Goal: Go to known website: Go to known website

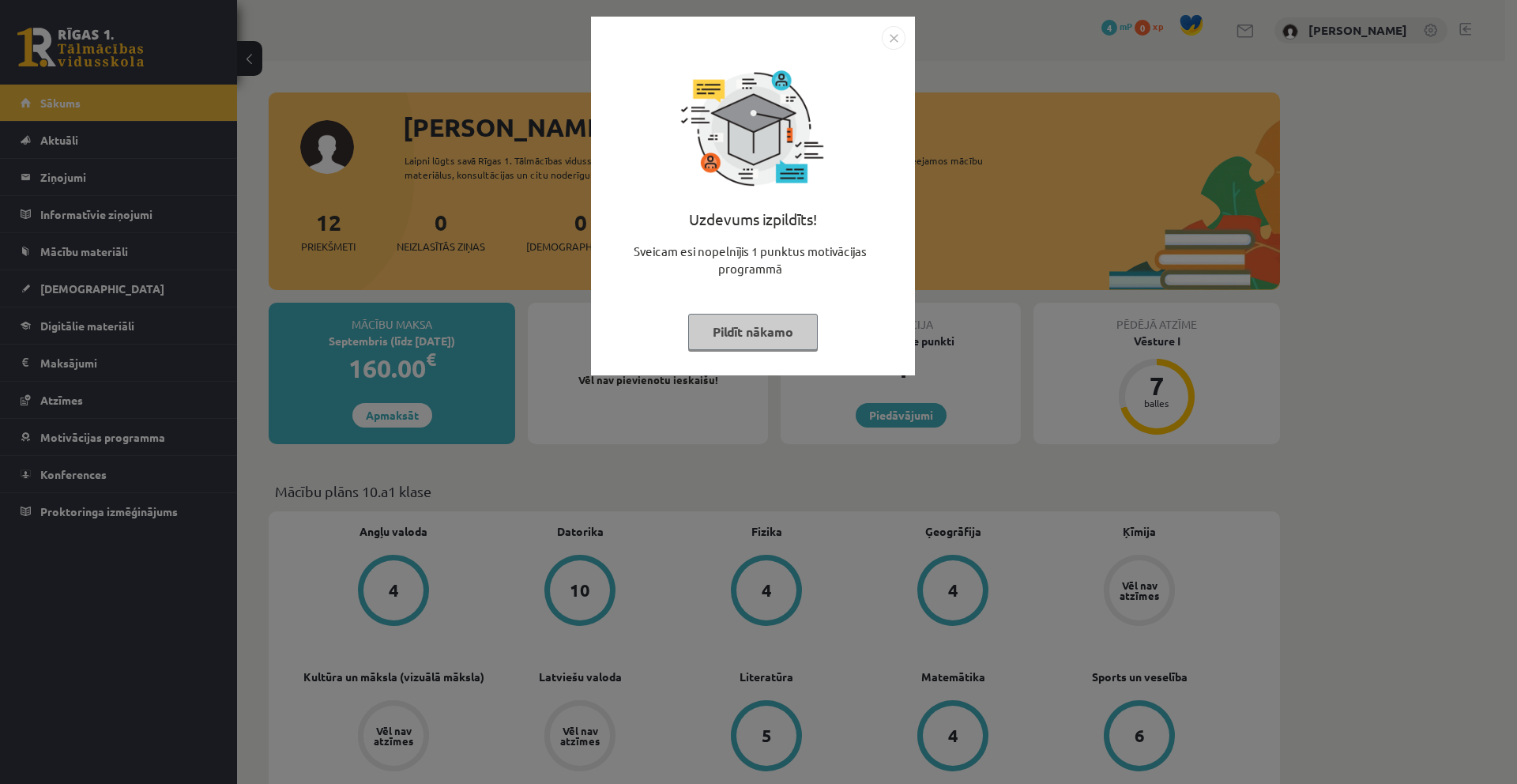
click at [728, 331] on button "Pildīt nākamo" at bounding box center [754, 332] width 130 height 36
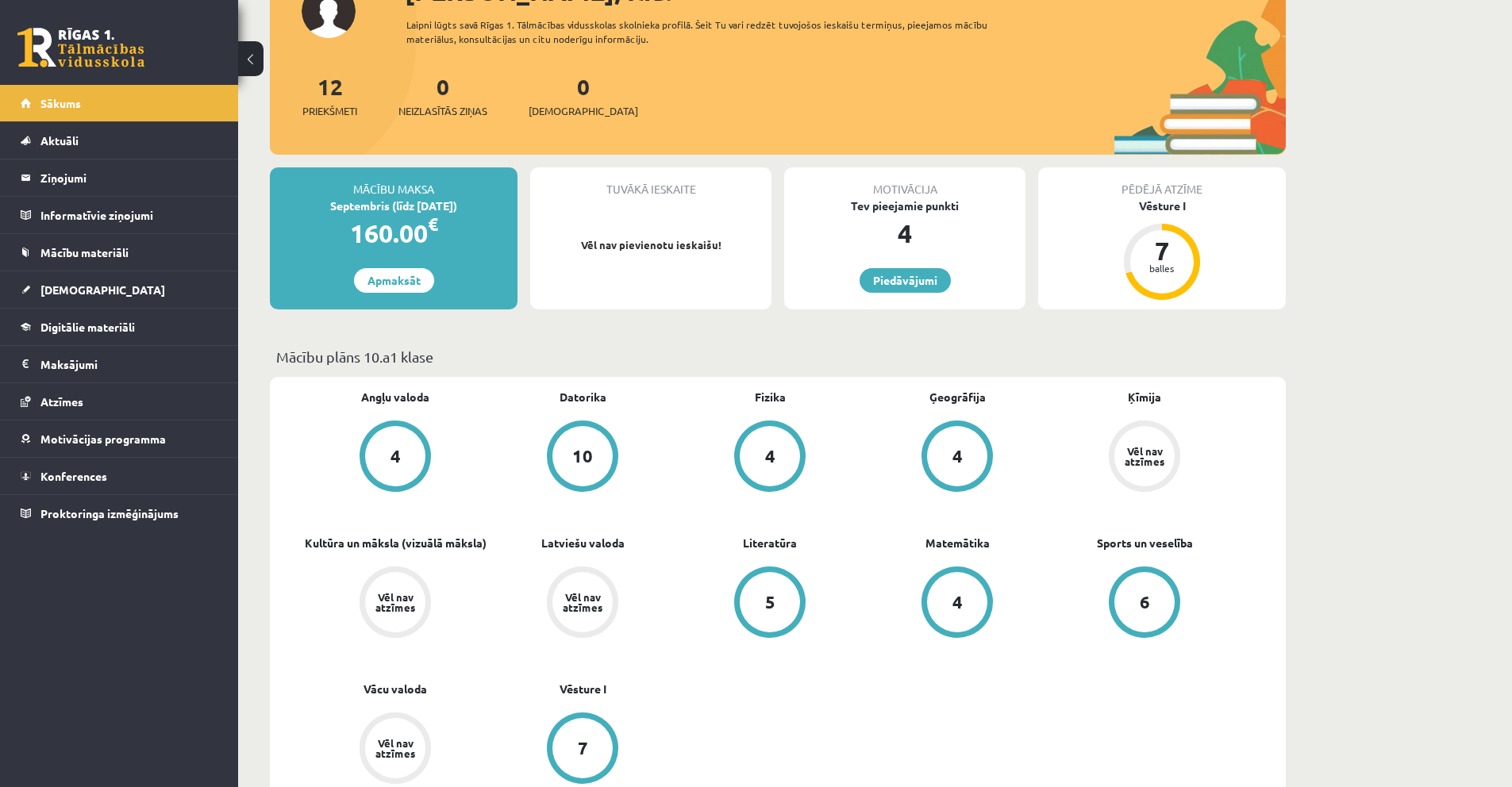
scroll to position [159, 0]
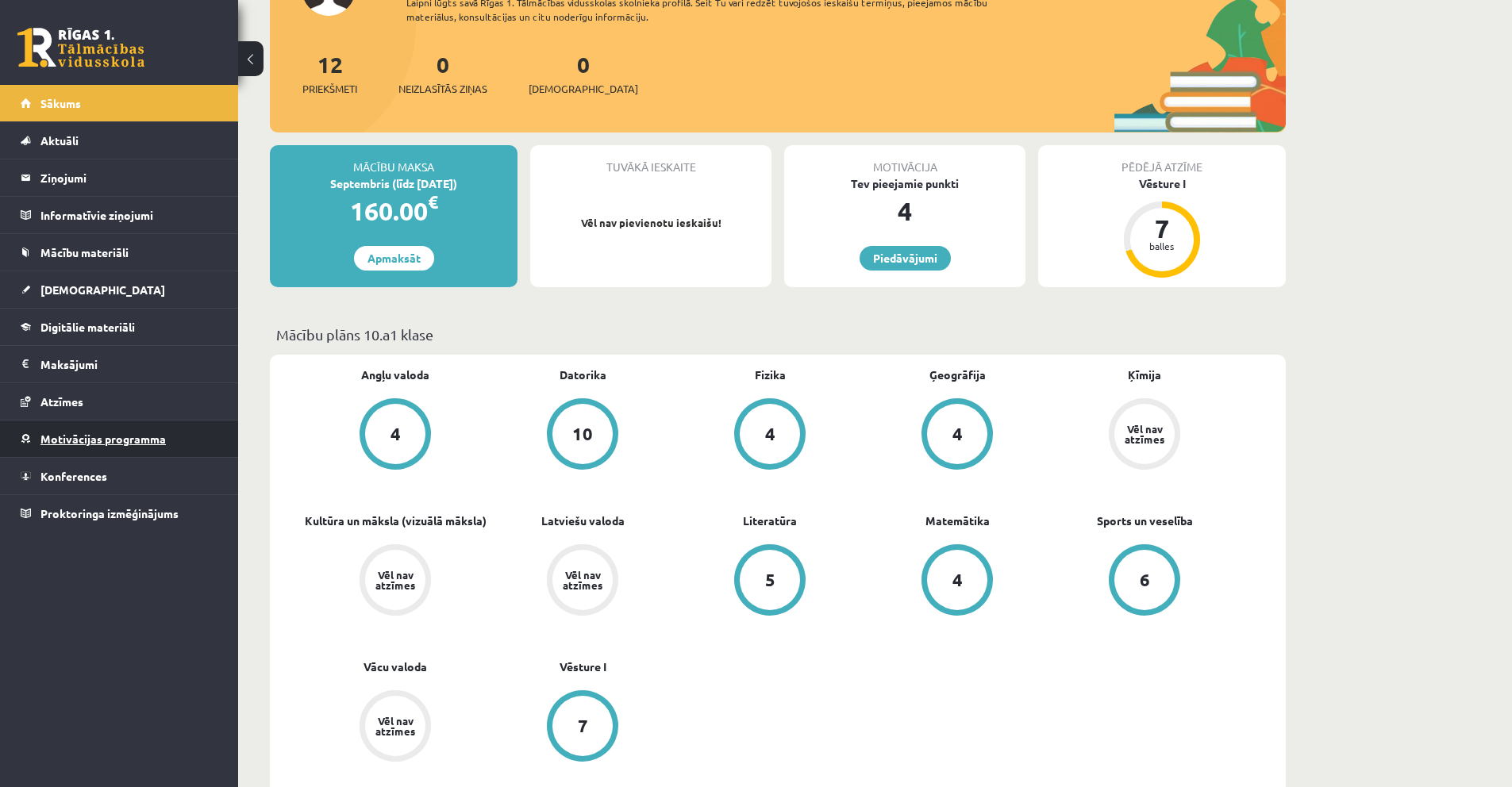
click at [87, 435] on span "Motivācijas programma" at bounding box center [103, 439] width 126 height 14
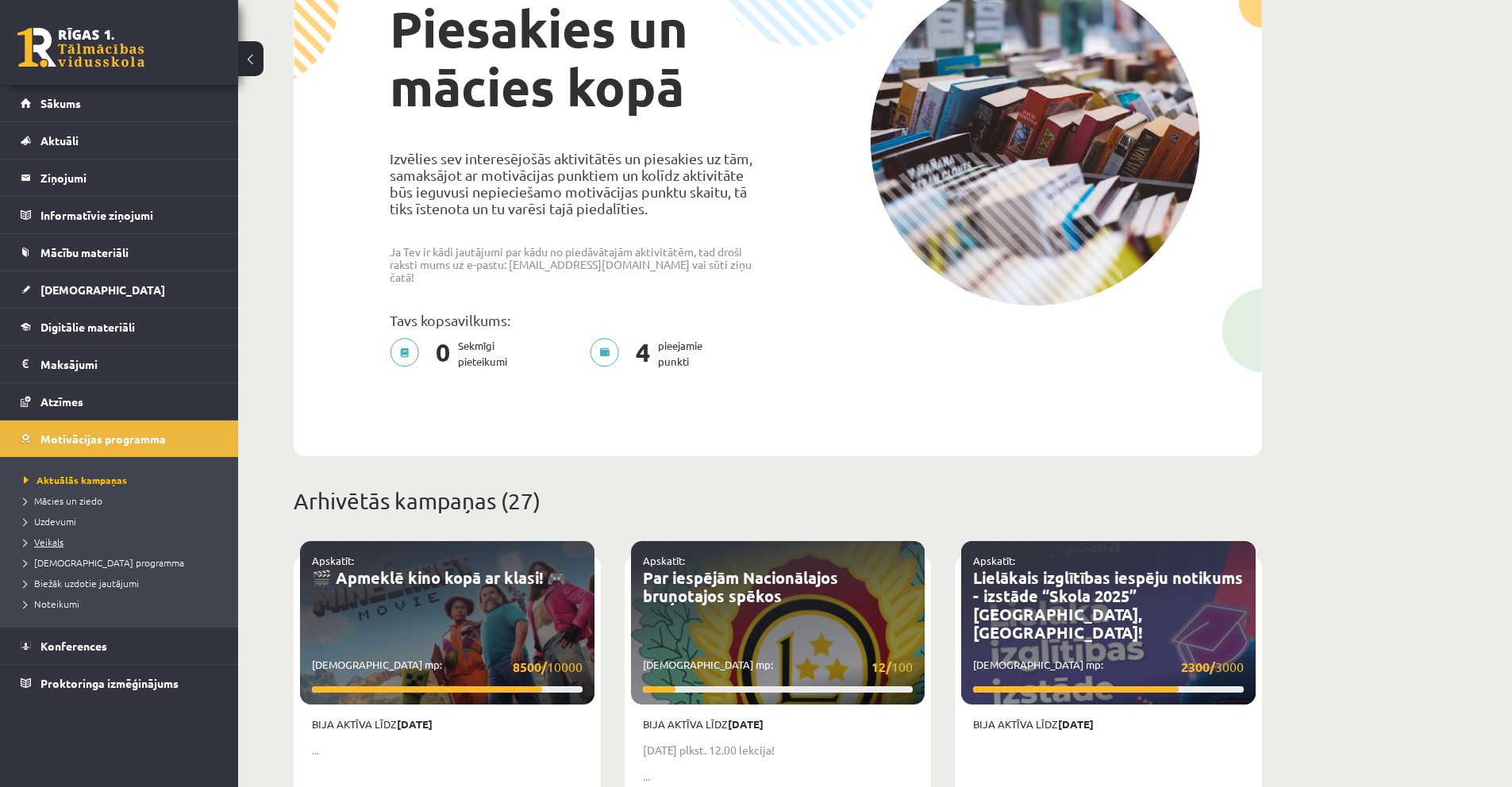
click at [59, 543] on span "Veikals" at bounding box center [44, 541] width 40 height 12
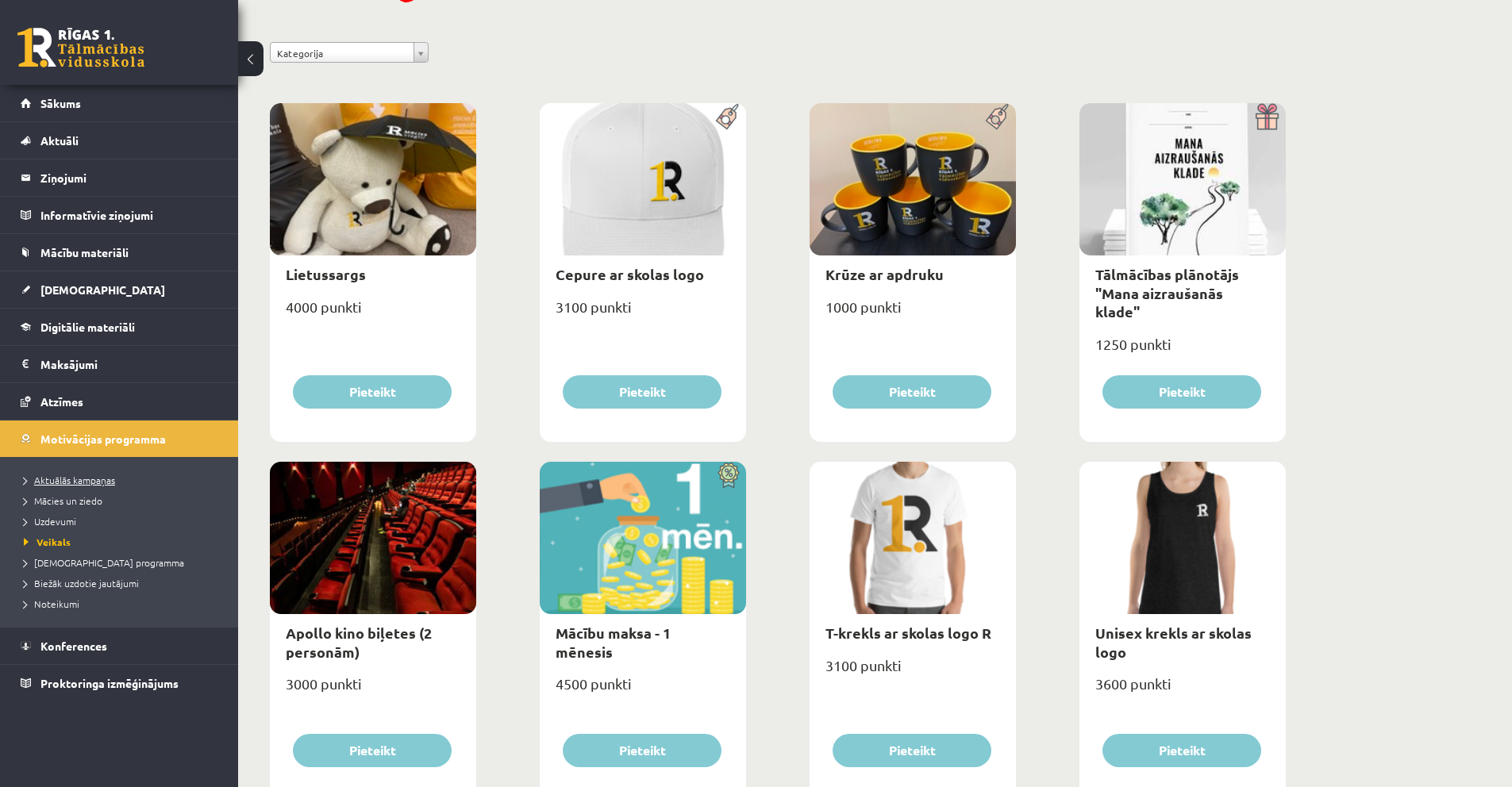
click at [77, 486] on link "Aktuālās kampaņas" at bounding box center [123, 479] width 198 height 14
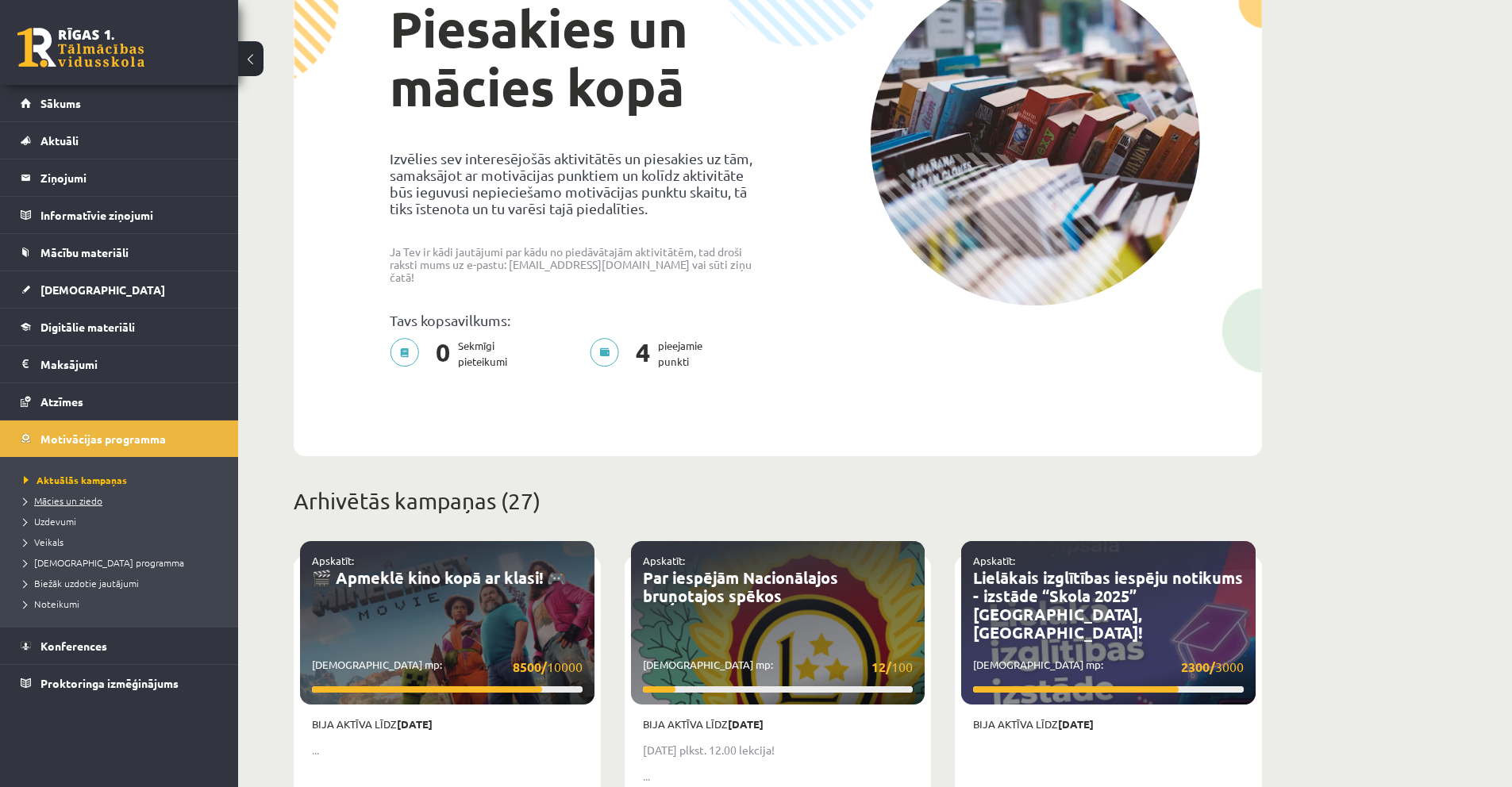
click at [74, 496] on span "Mācies un ziedo" at bounding box center [63, 500] width 78 height 12
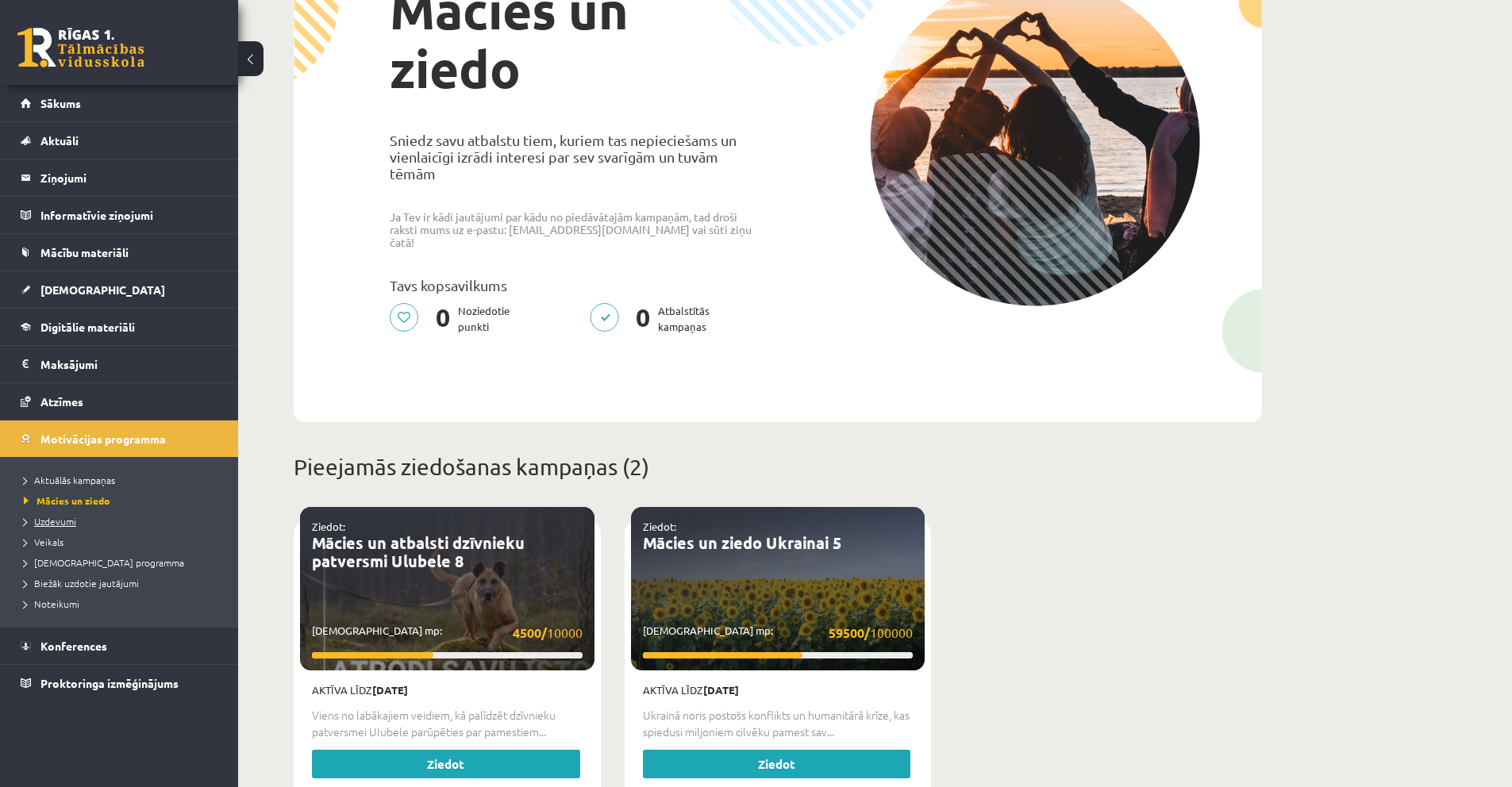
click at [68, 517] on span "Uzdevumi" at bounding box center [50, 520] width 52 height 12
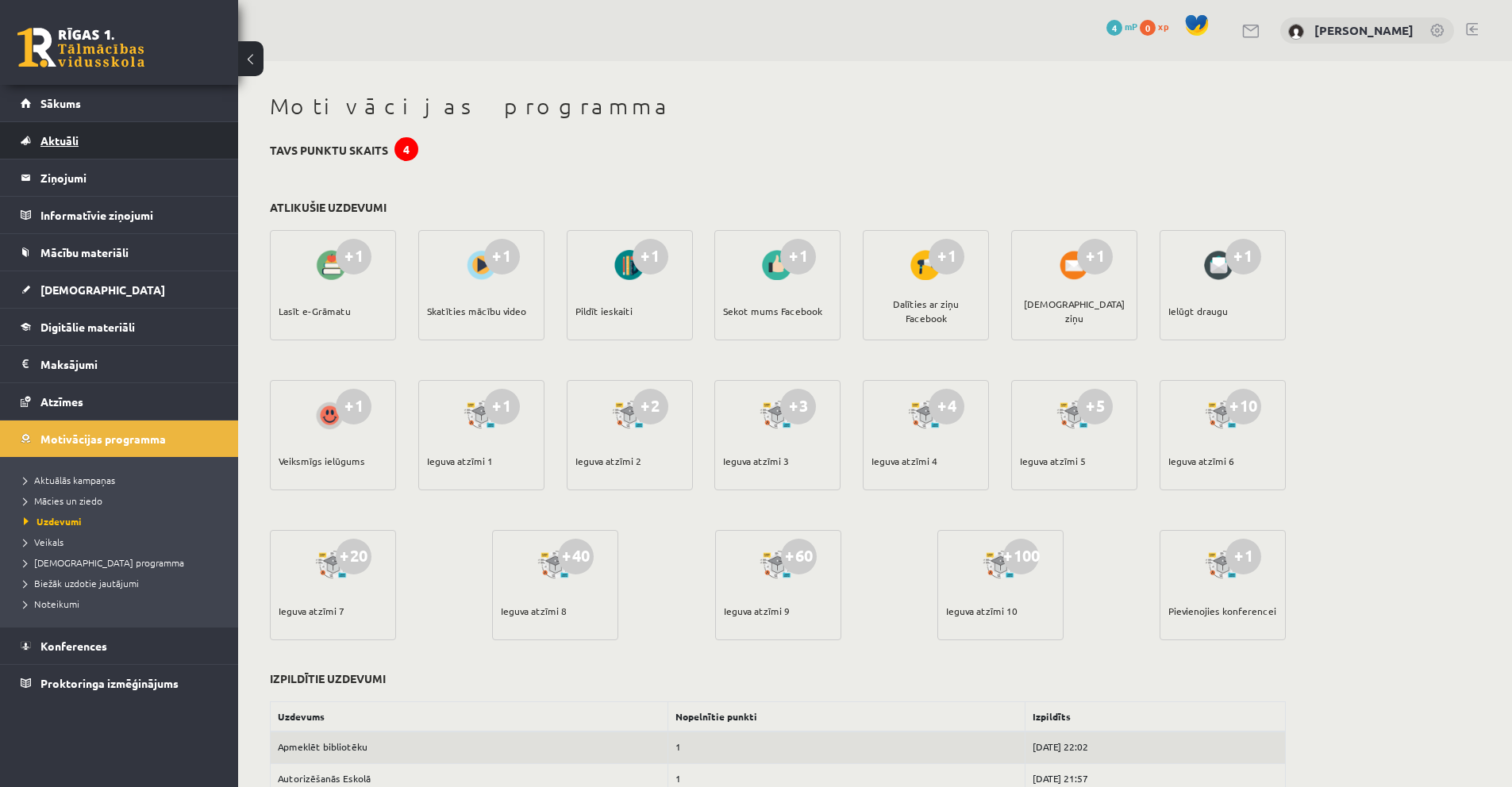
click at [88, 146] on link "Aktuāli" at bounding box center [119, 140] width 197 height 36
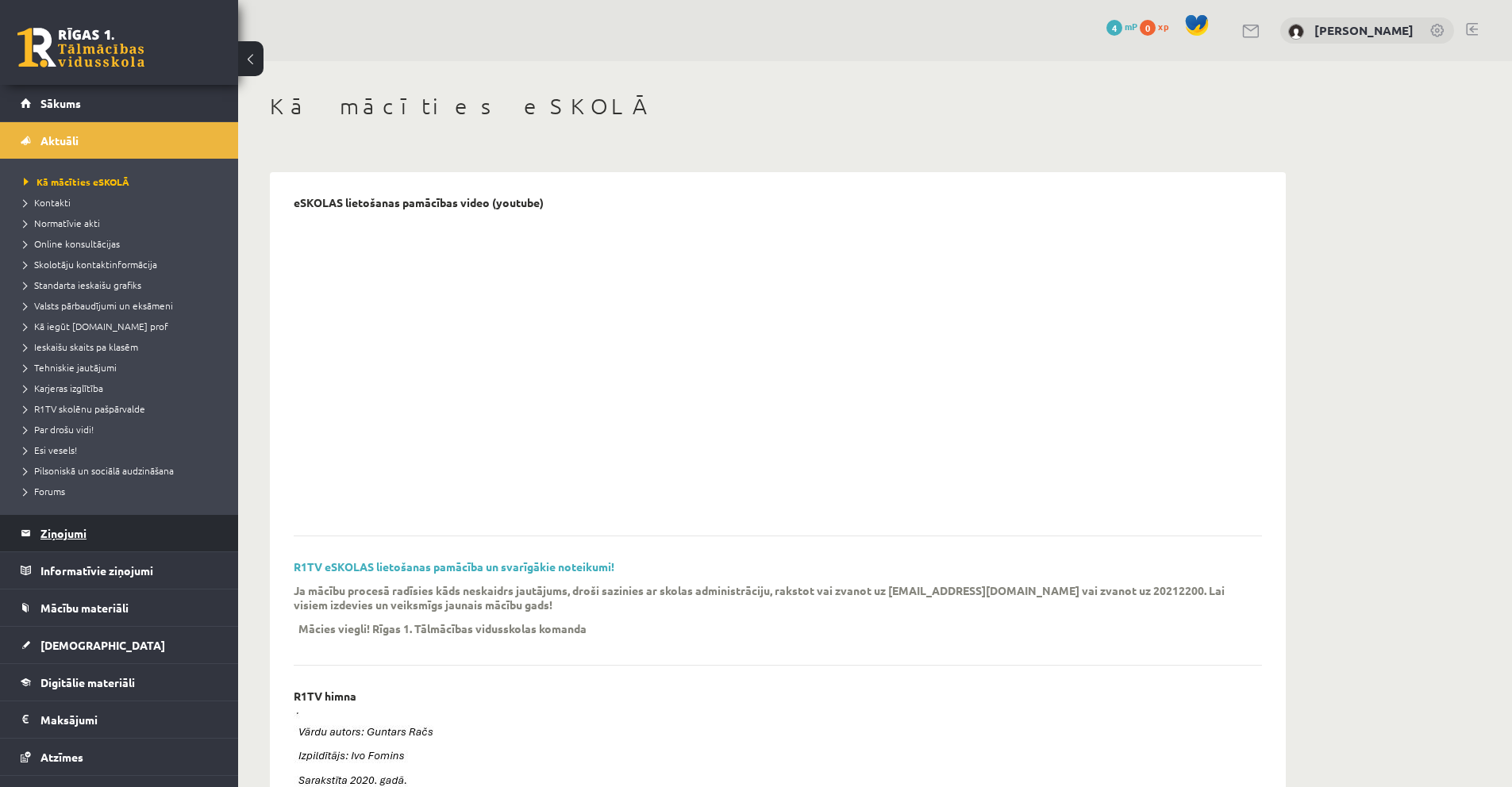
click at [64, 536] on legend "Ziņojumi 0" at bounding box center [129, 533] width 178 height 36
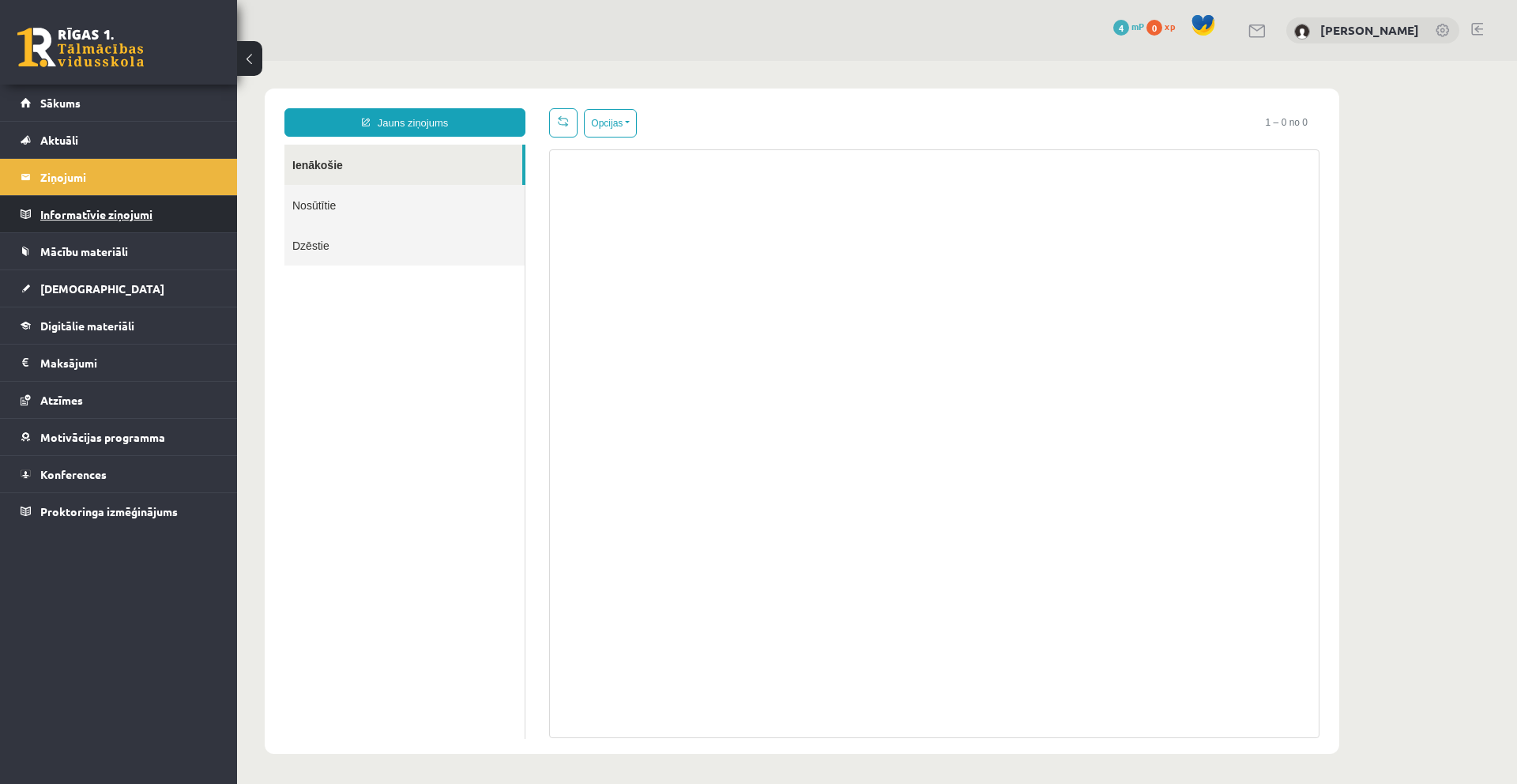
click at [94, 222] on legend "Informatīvie ziņojumi 0" at bounding box center [128, 214] width 177 height 36
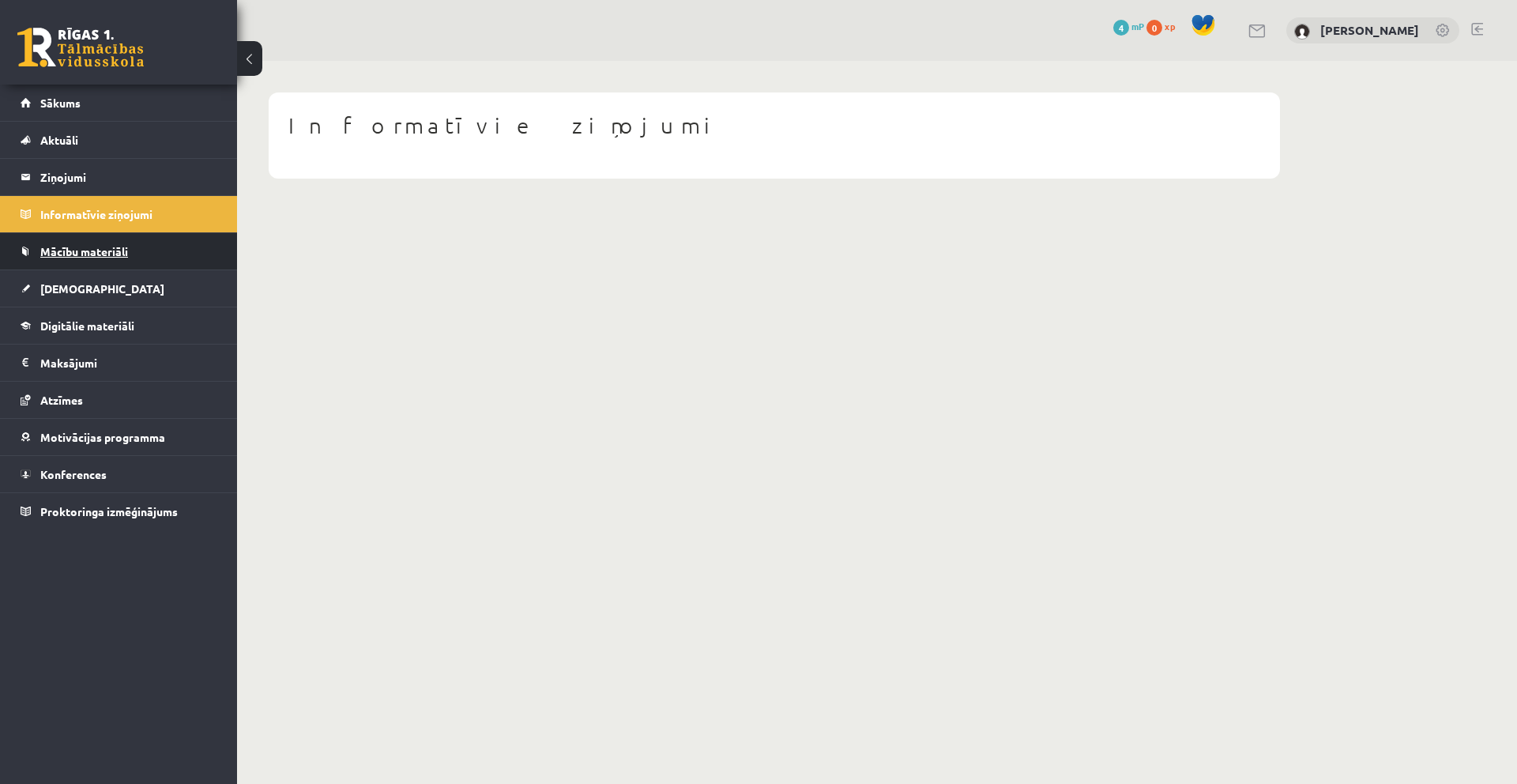
click at [93, 244] on link "Mācību materiāli" at bounding box center [118, 251] width 197 height 36
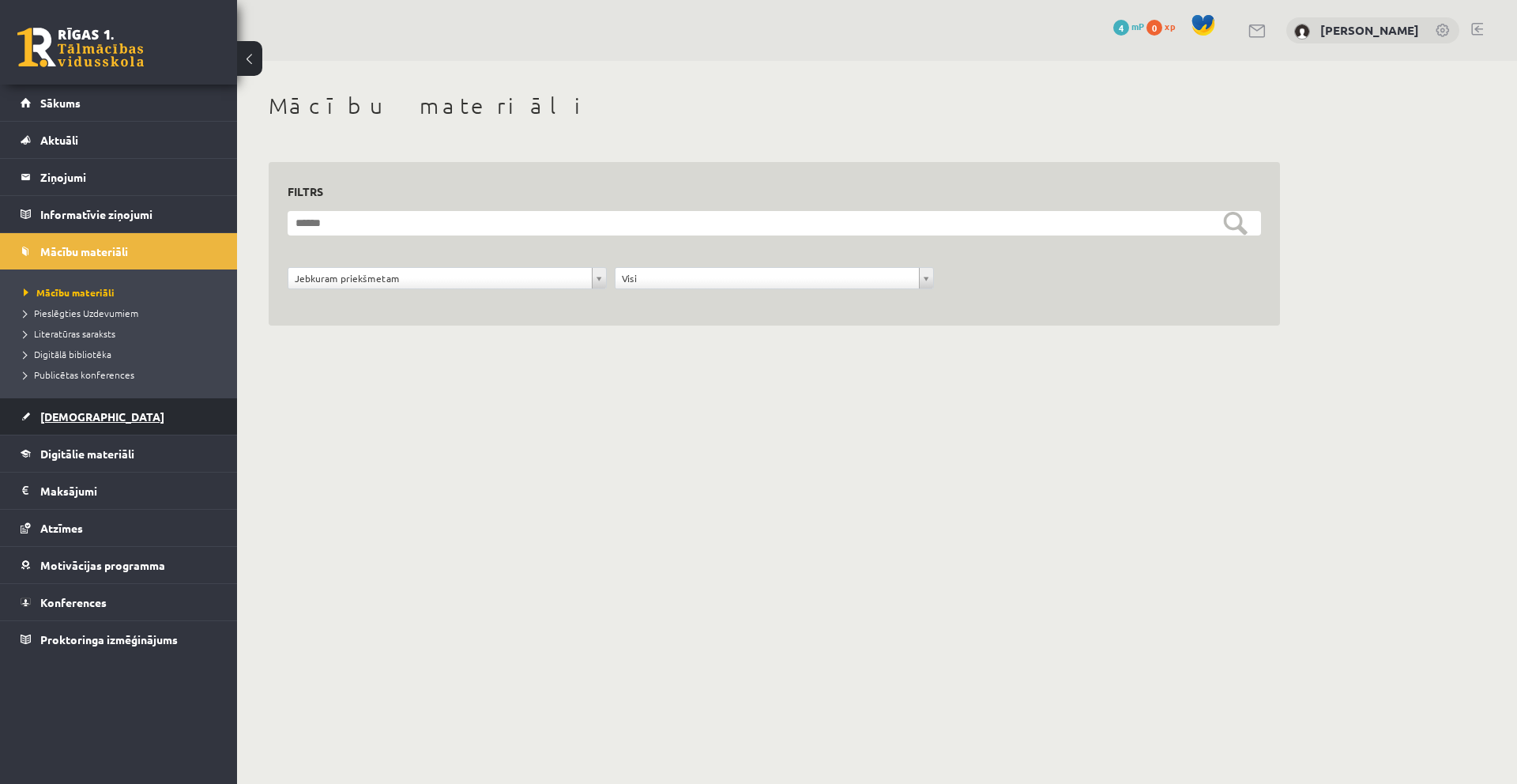
click at [70, 425] on link "[DEMOGRAPHIC_DATA]" at bounding box center [118, 416] width 197 height 36
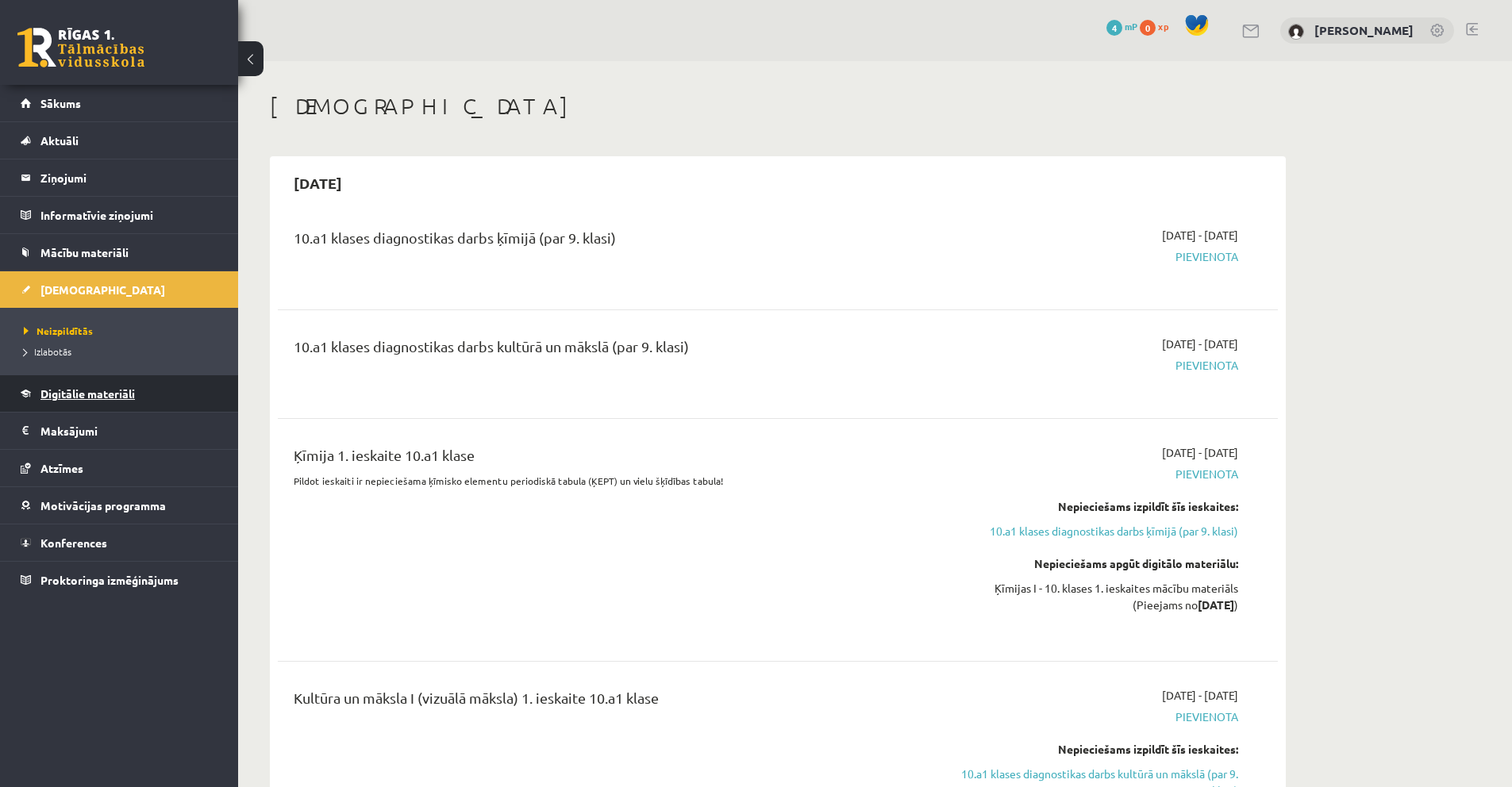
click at [89, 389] on span "Digitālie materiāli" at bounding box center [88, 393] width 94 height 14
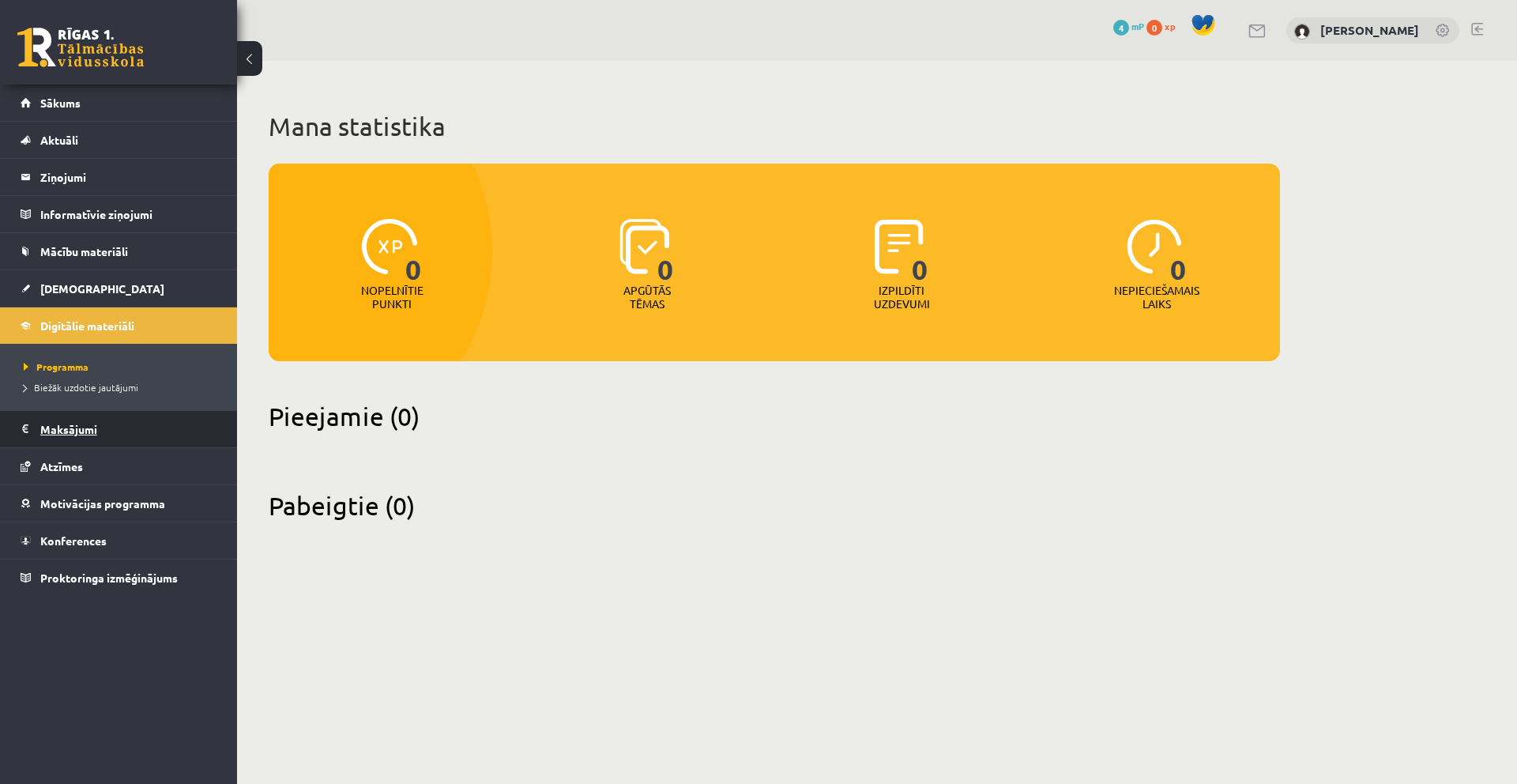
click at [82, 436] on legend "Maksājumi 0" at bounding box center [128, 429] width 177 height 36
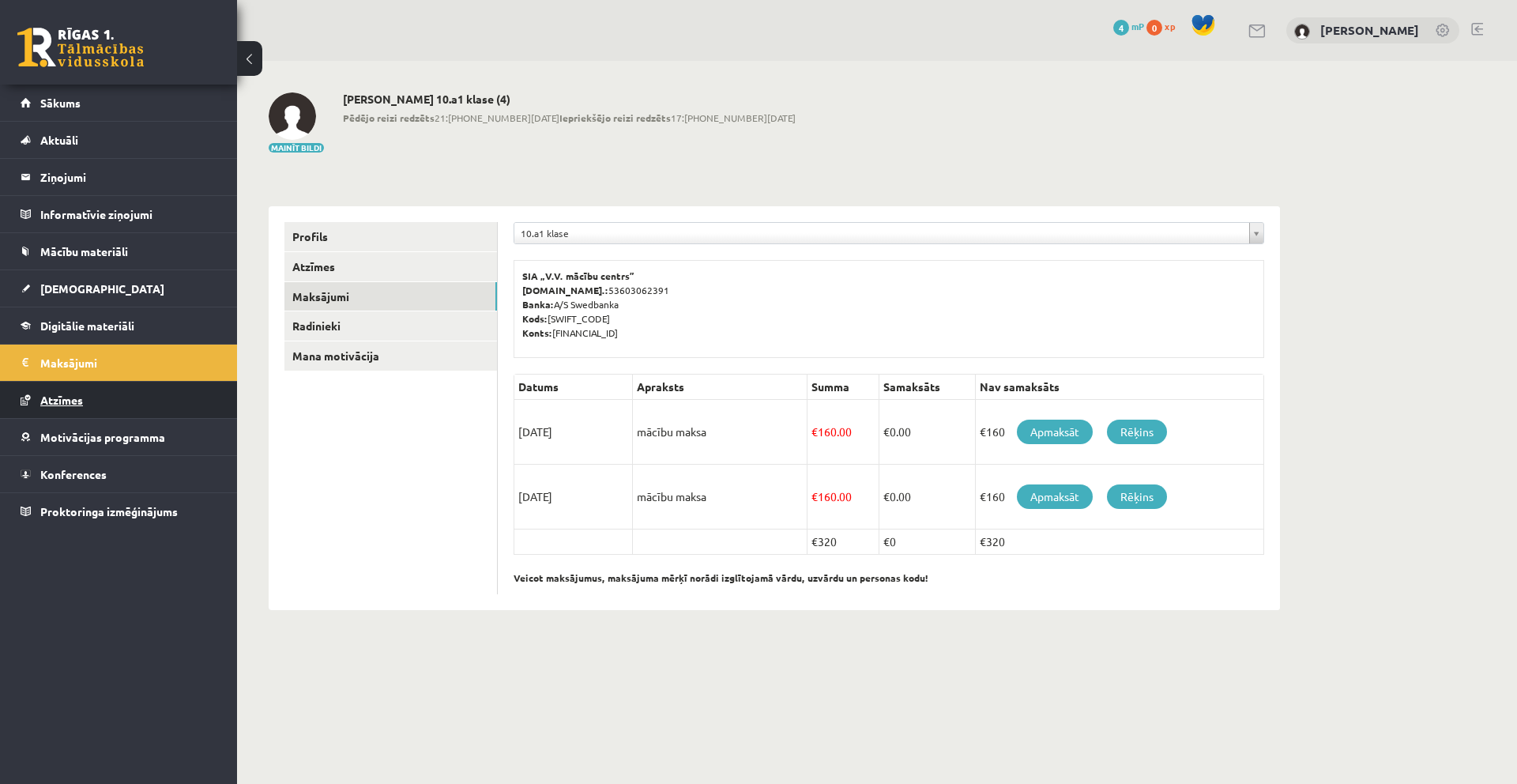
click at [88, 406] on link "Atzīmes" at bounding box center [118, 400] width 197 height 36
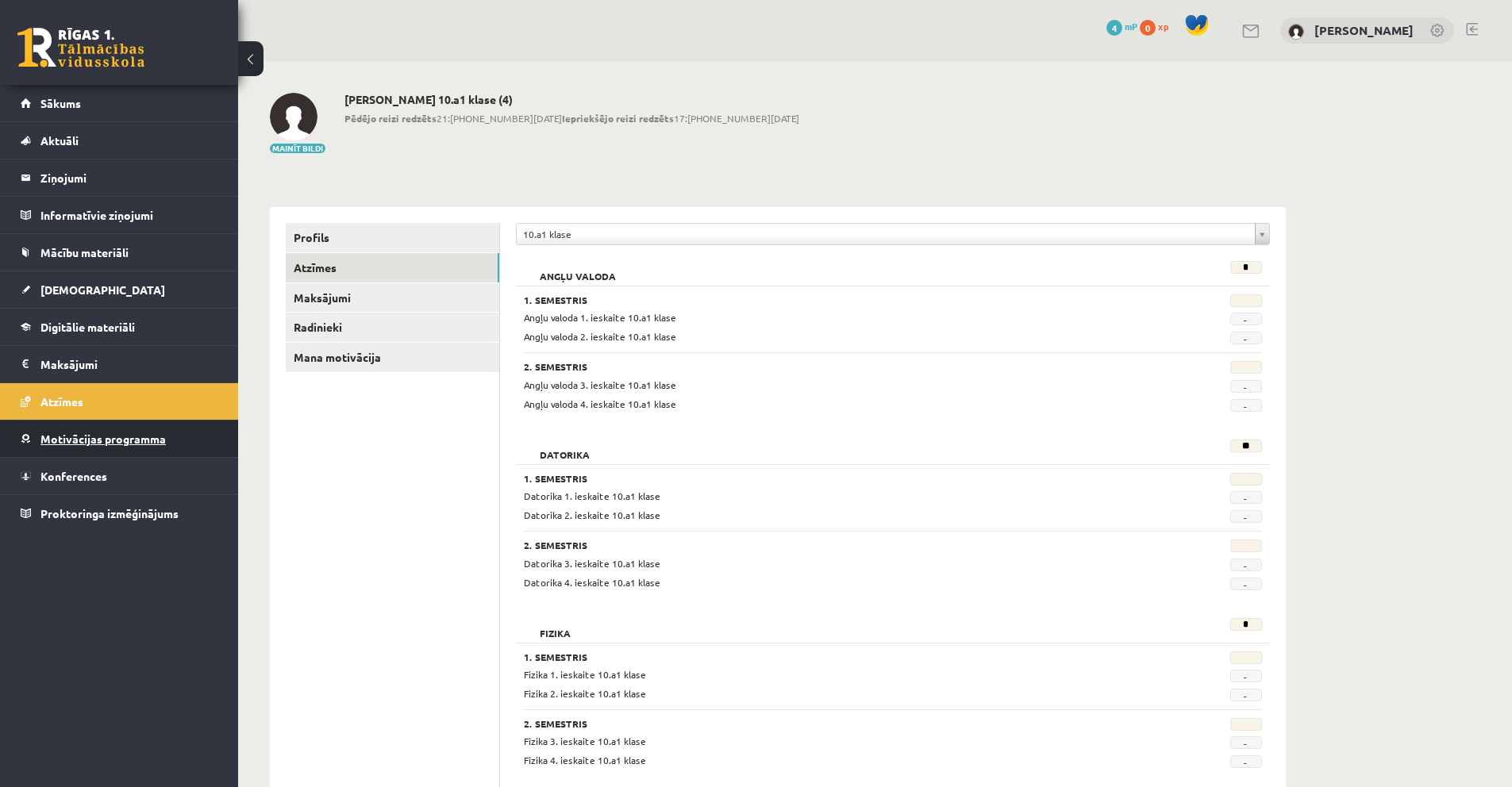
click at [94, 442] on span "Motivācijas programma" at bounding box center [103, 439] width 126 height 14
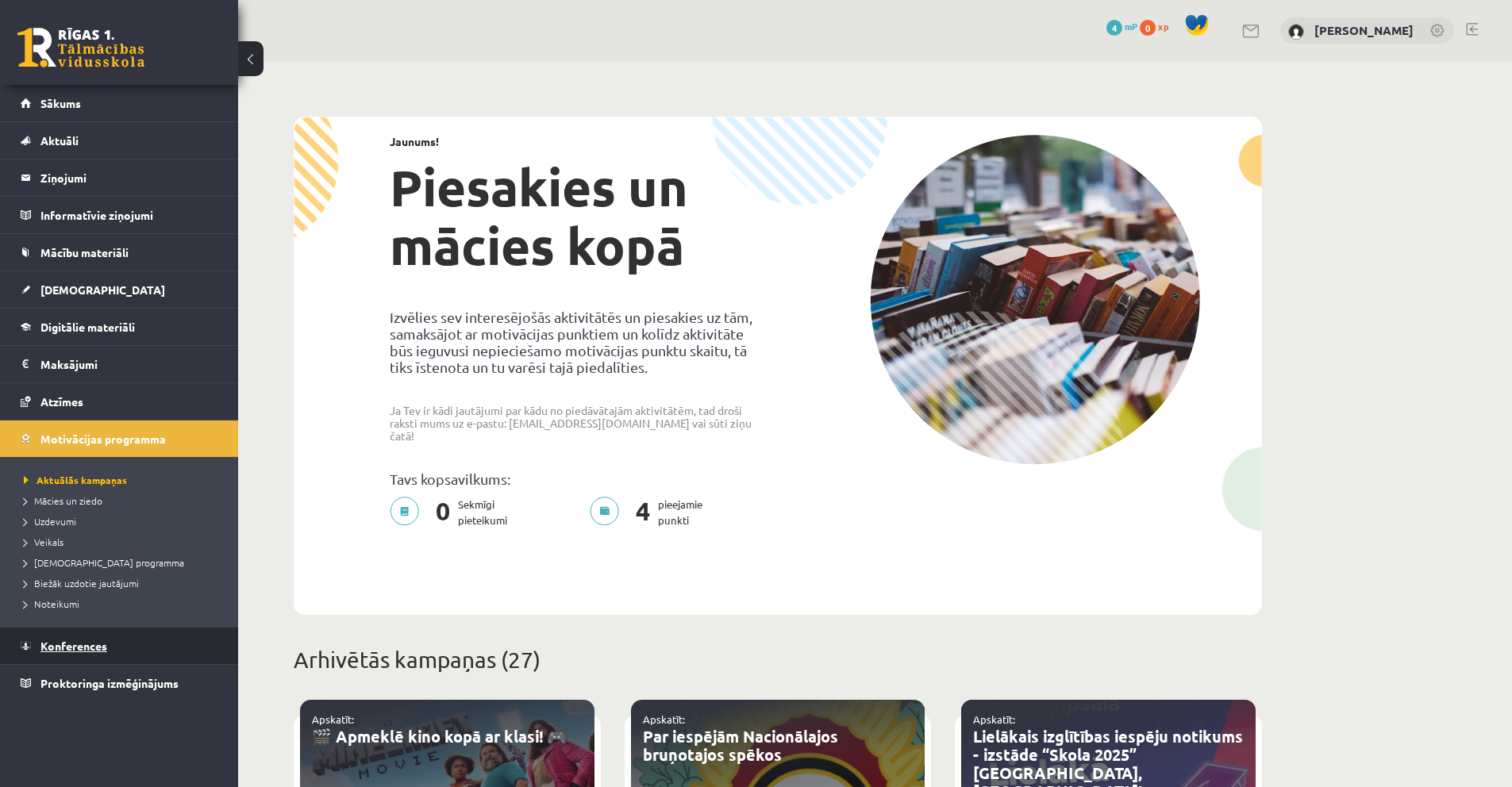
click at [112, 657] on link "Konferences" at bounding box center [119, 646] width 197 height 36
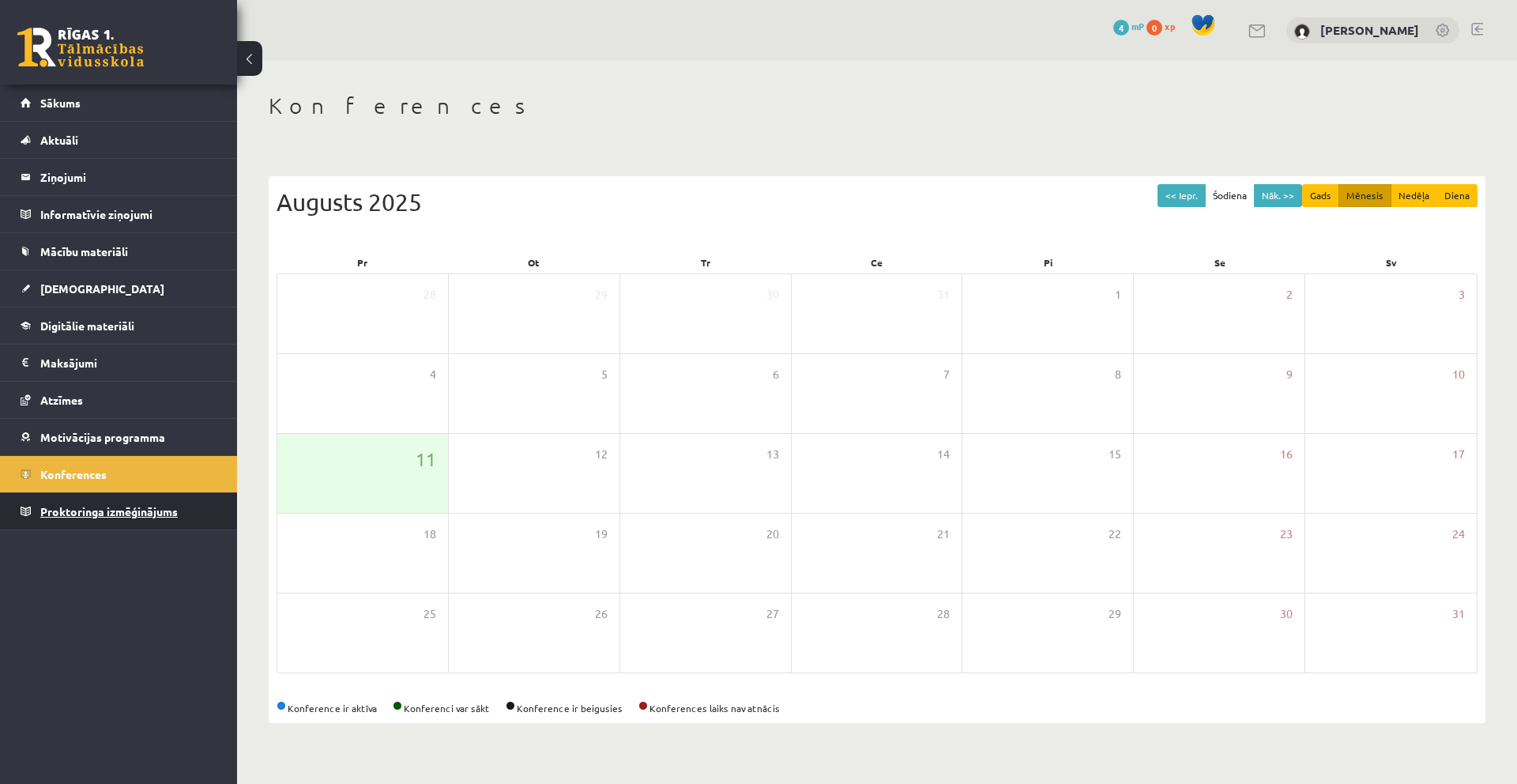
click at [124, 514] on span "Proktoringa izmēģinājums" at bounding box center [109, 511] width 137 height 14
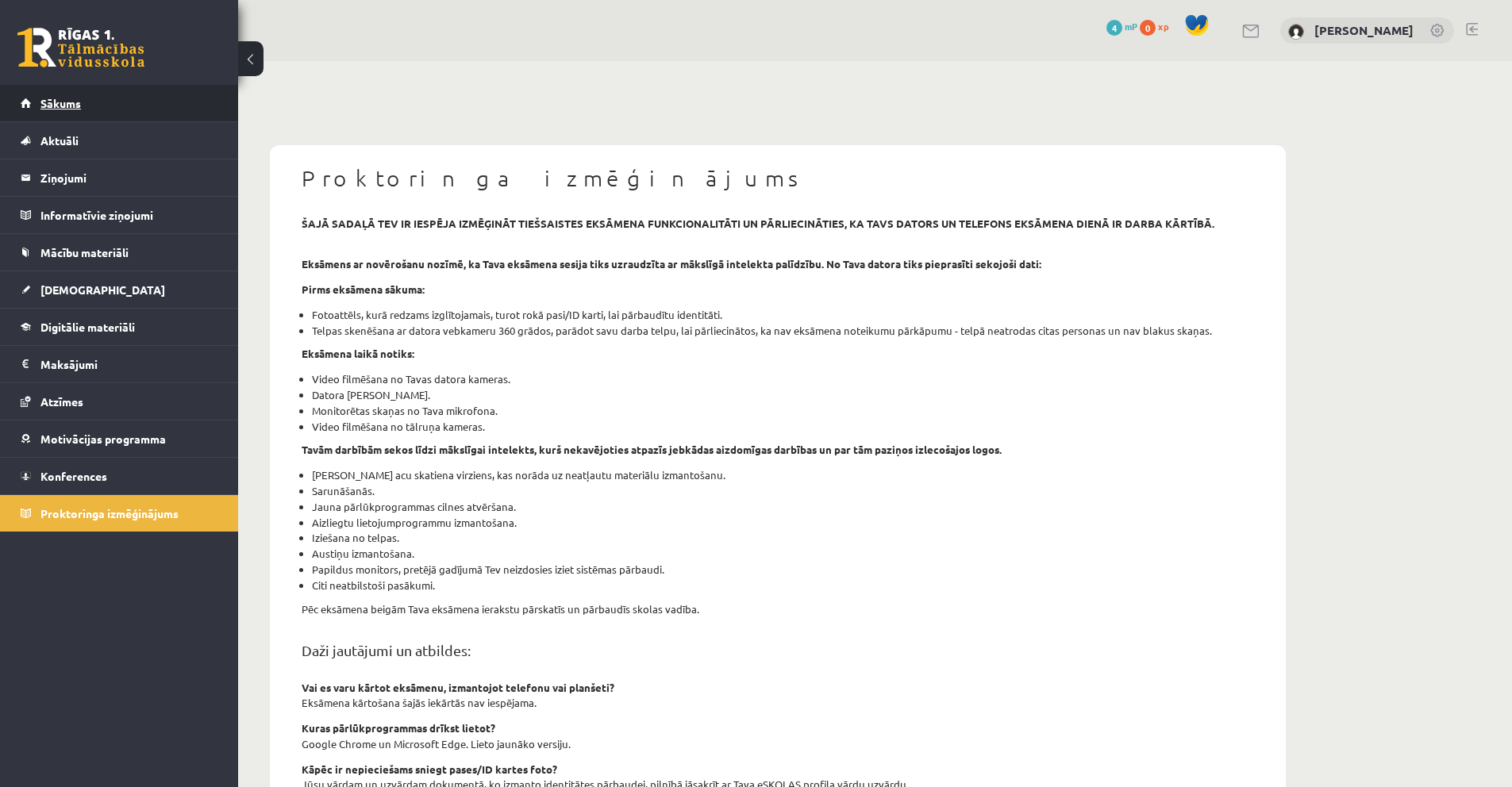
click at [104, 111] on link "Sākums" at bounding box center [119, 103] width 197 height 36
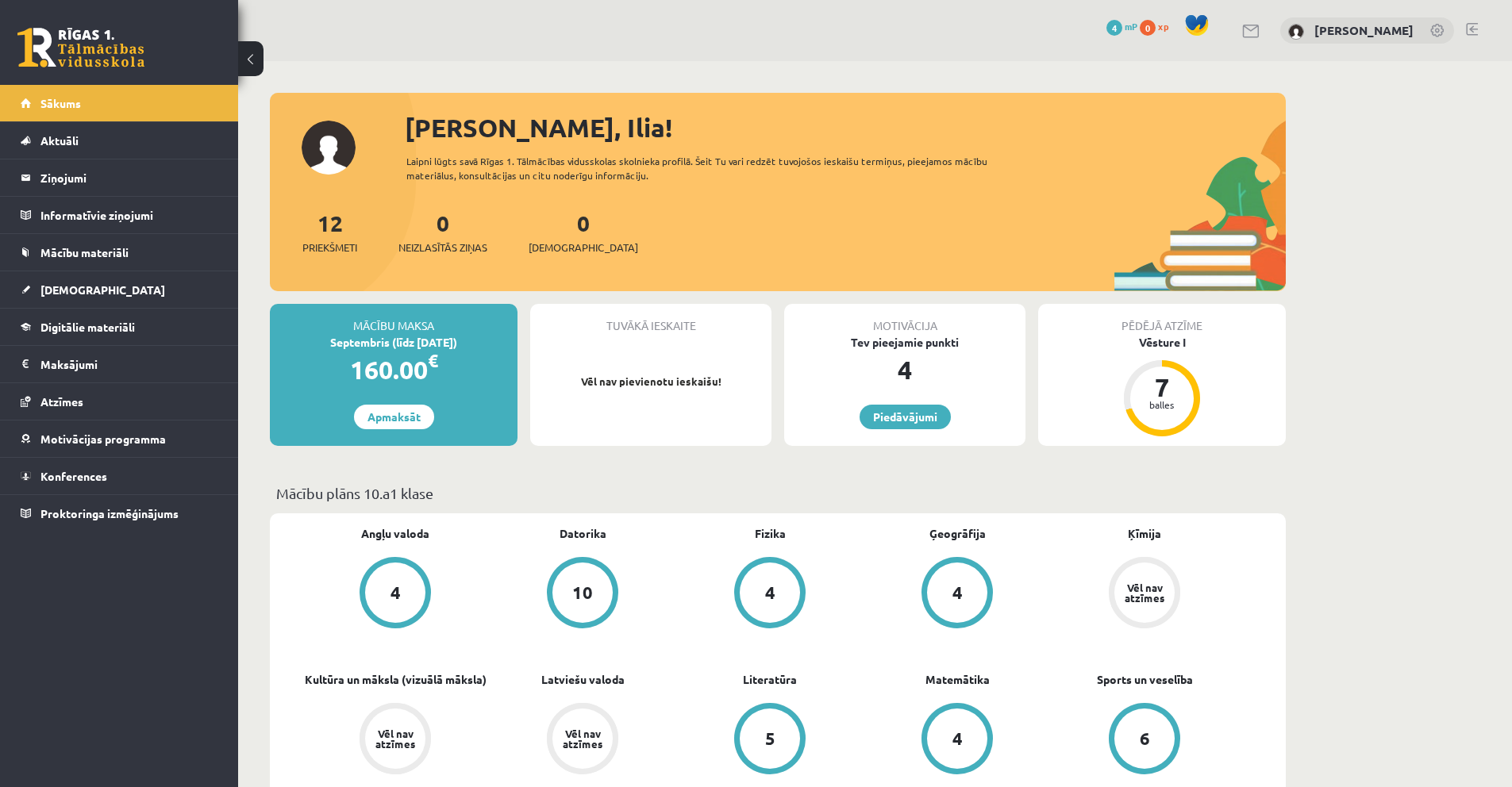
click at [1435, 27] on link at bounding box center [1438, 31] width 16 height 16
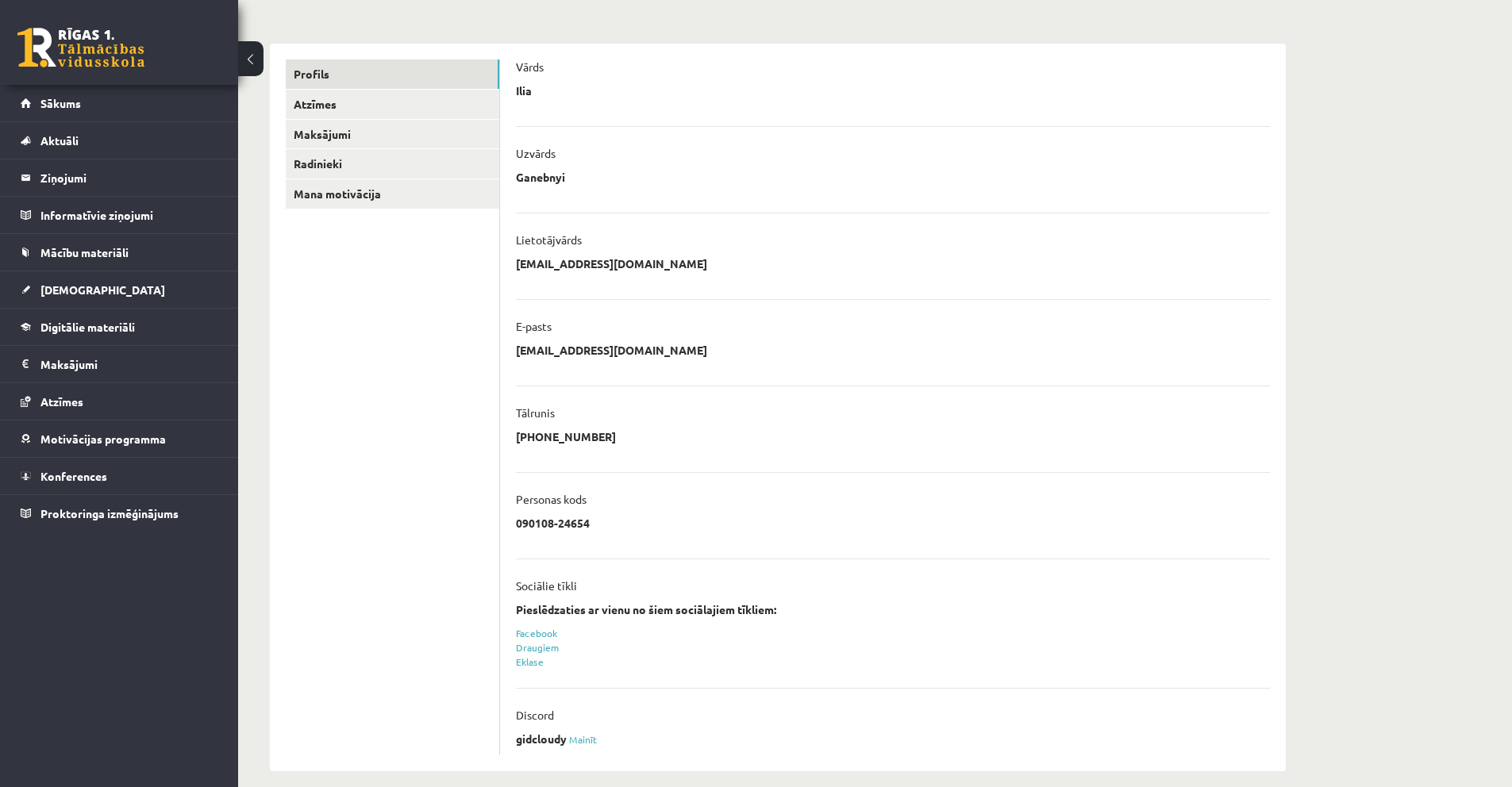
scroll to position [179, 0]
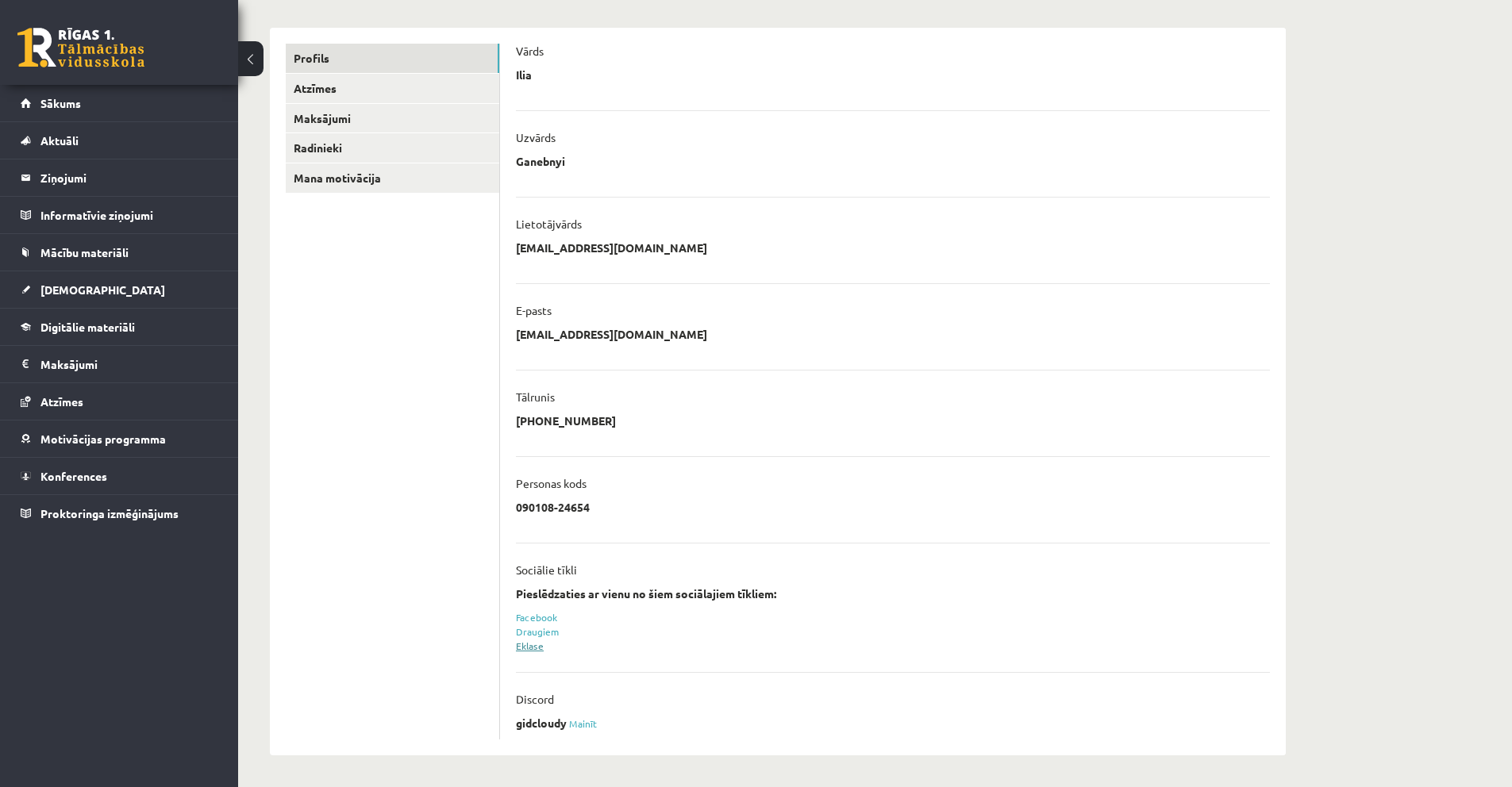
click at [533, 647] on link "Eklase" at bounding box center [530, 645] width 28 height 12
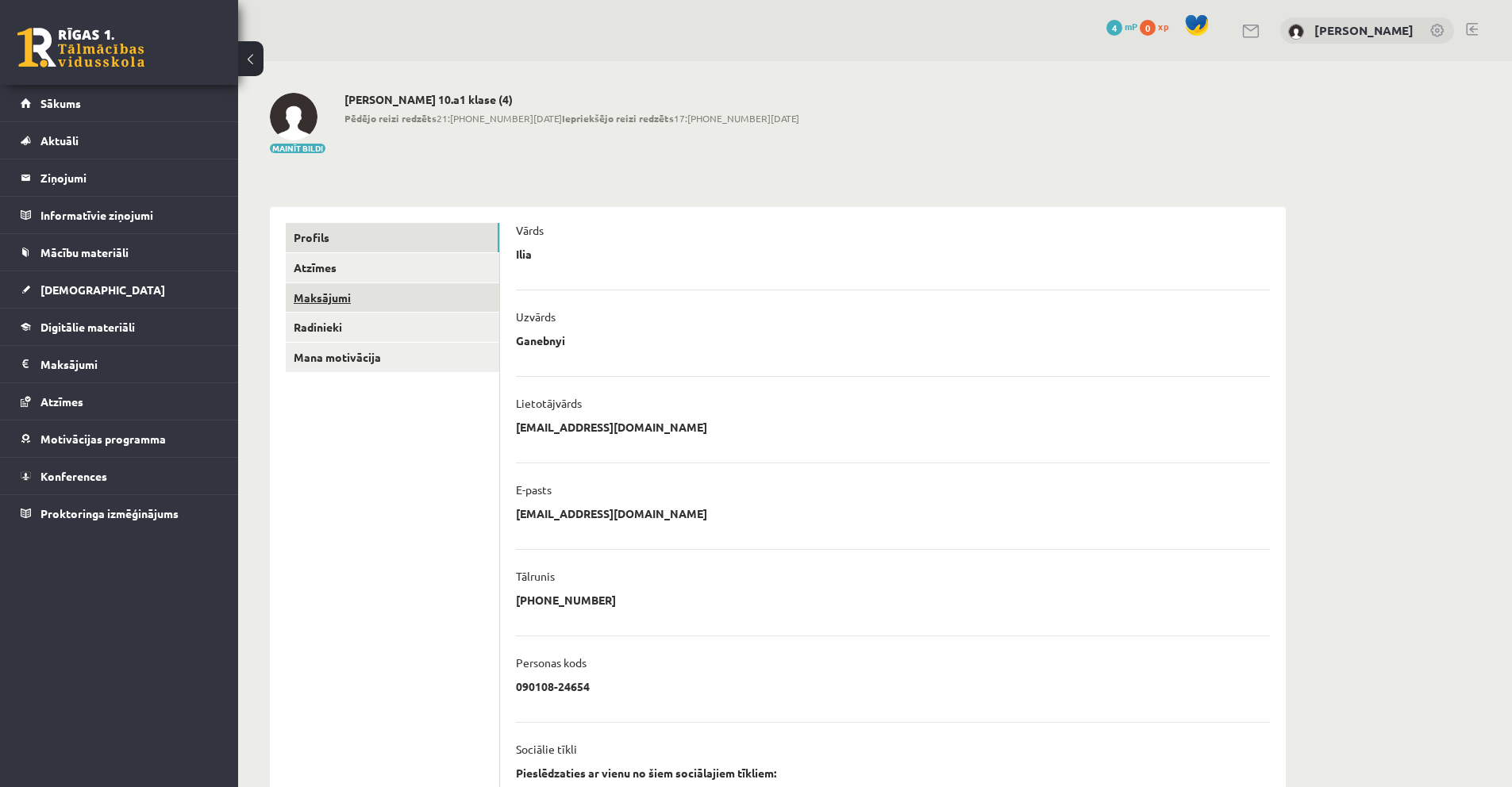
scroll to position [179, 0]
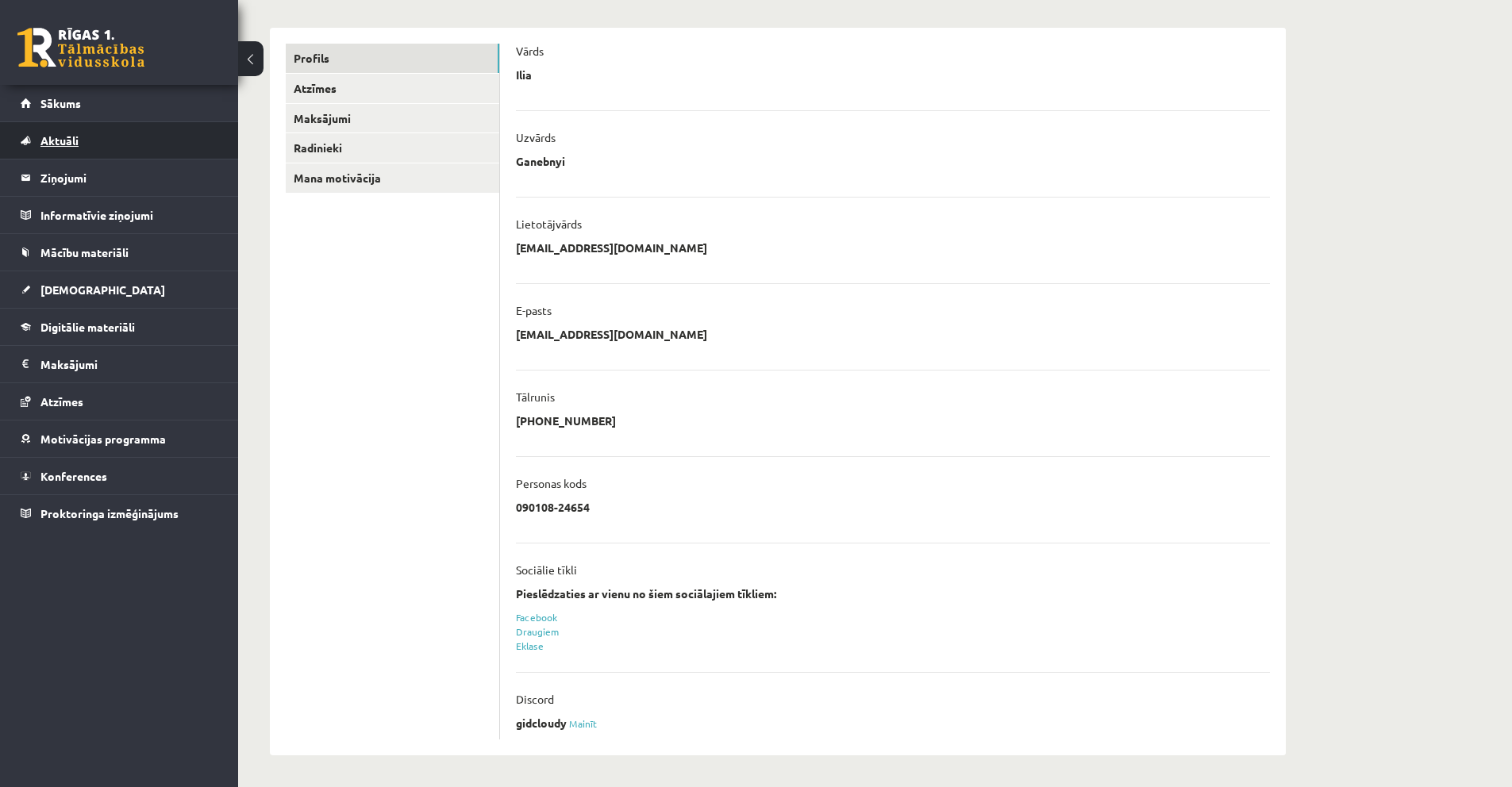
click at [95, 145] on link "Aktuāli" at bounding box center [119, 140] width 197 height 36
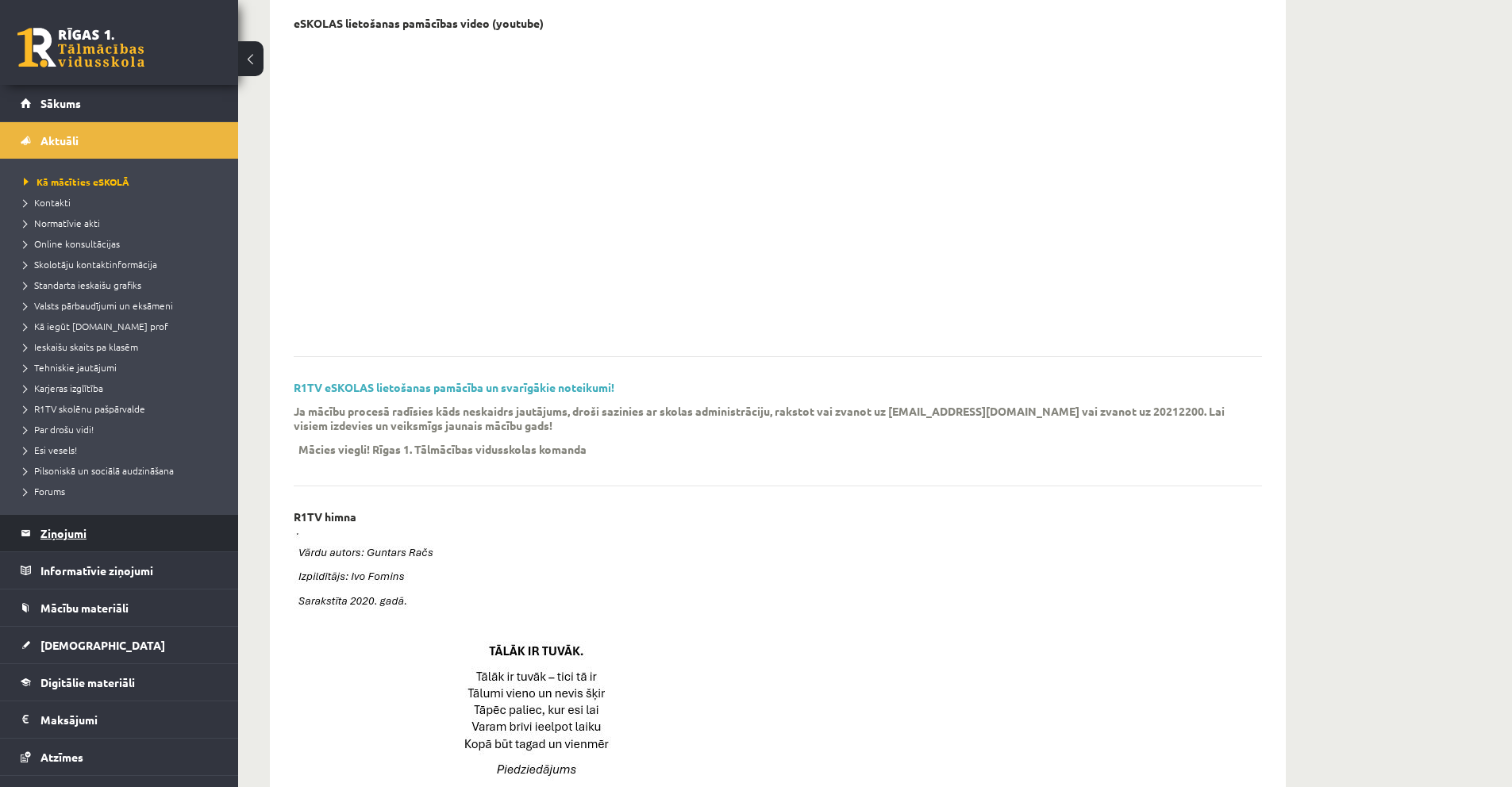
click at [91, 531] on legend "Ziņojumi 0" at bounding box center [129, 533] width 178 height 36
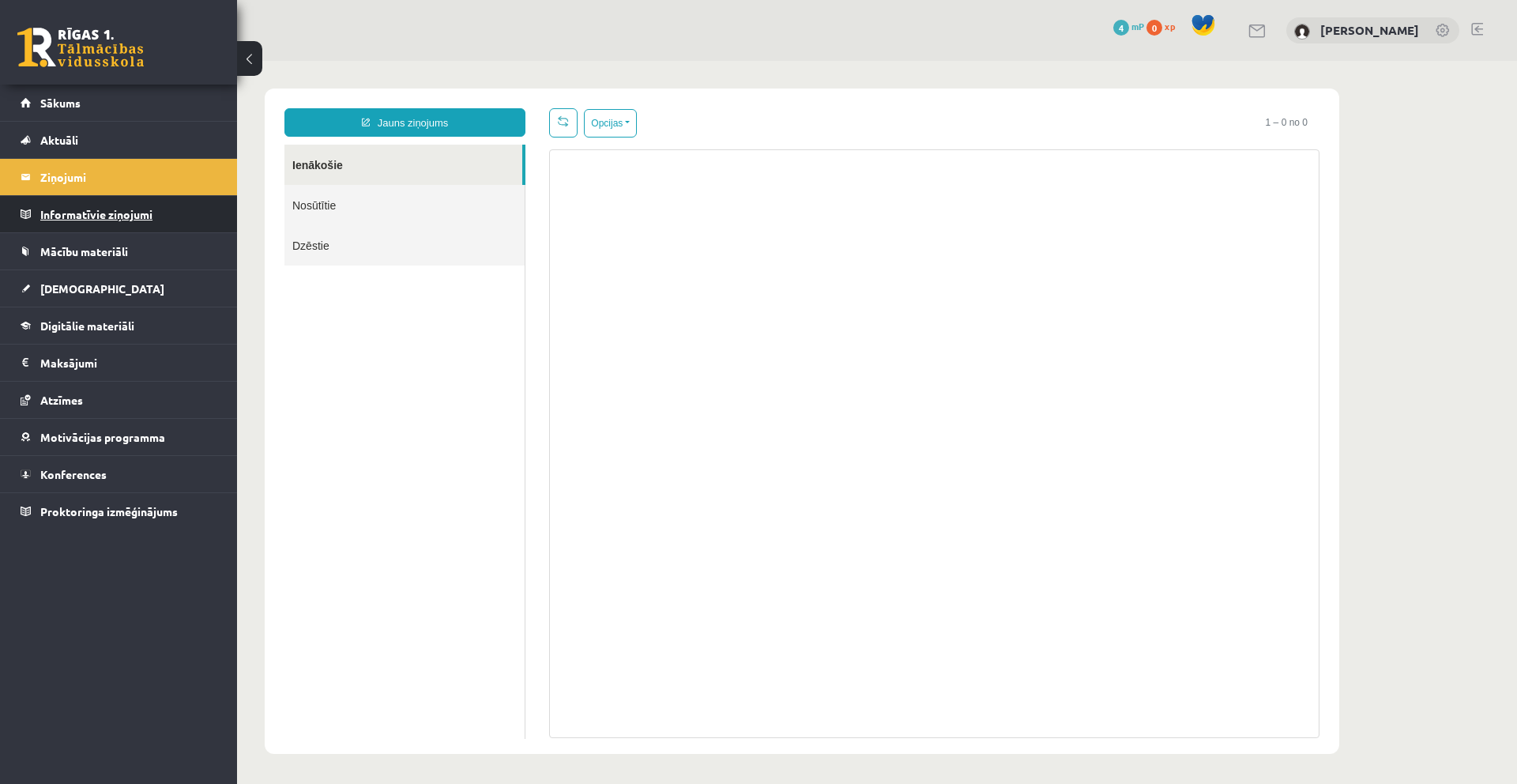
click at [100, 224] on legend "Informatīvie ziņojumi 0" at bounding box center [128, 214] width 177 height 36
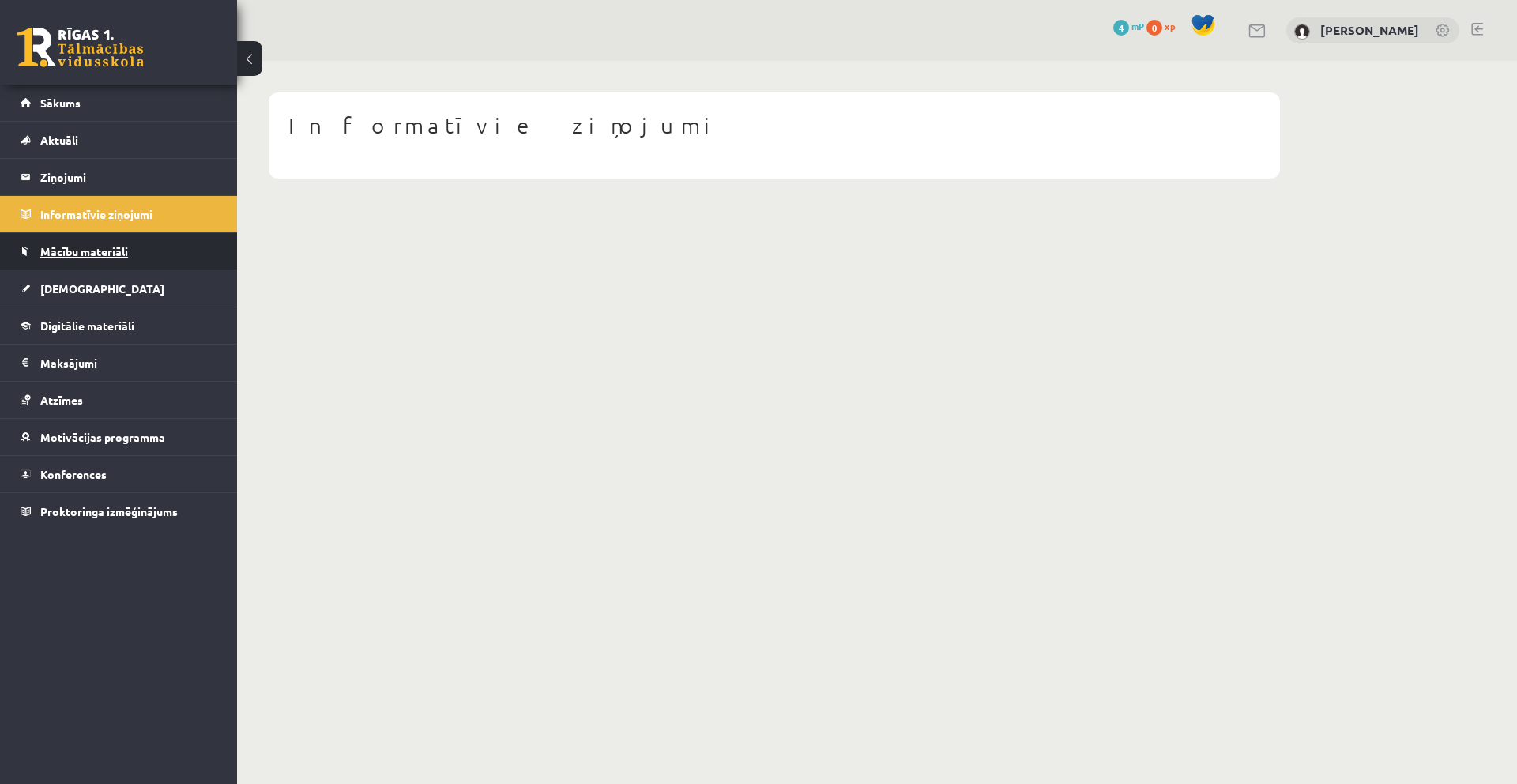
click at [141, 244] on link "Mācību materiāli" at bounding box center [118, 251] width 197 height 36
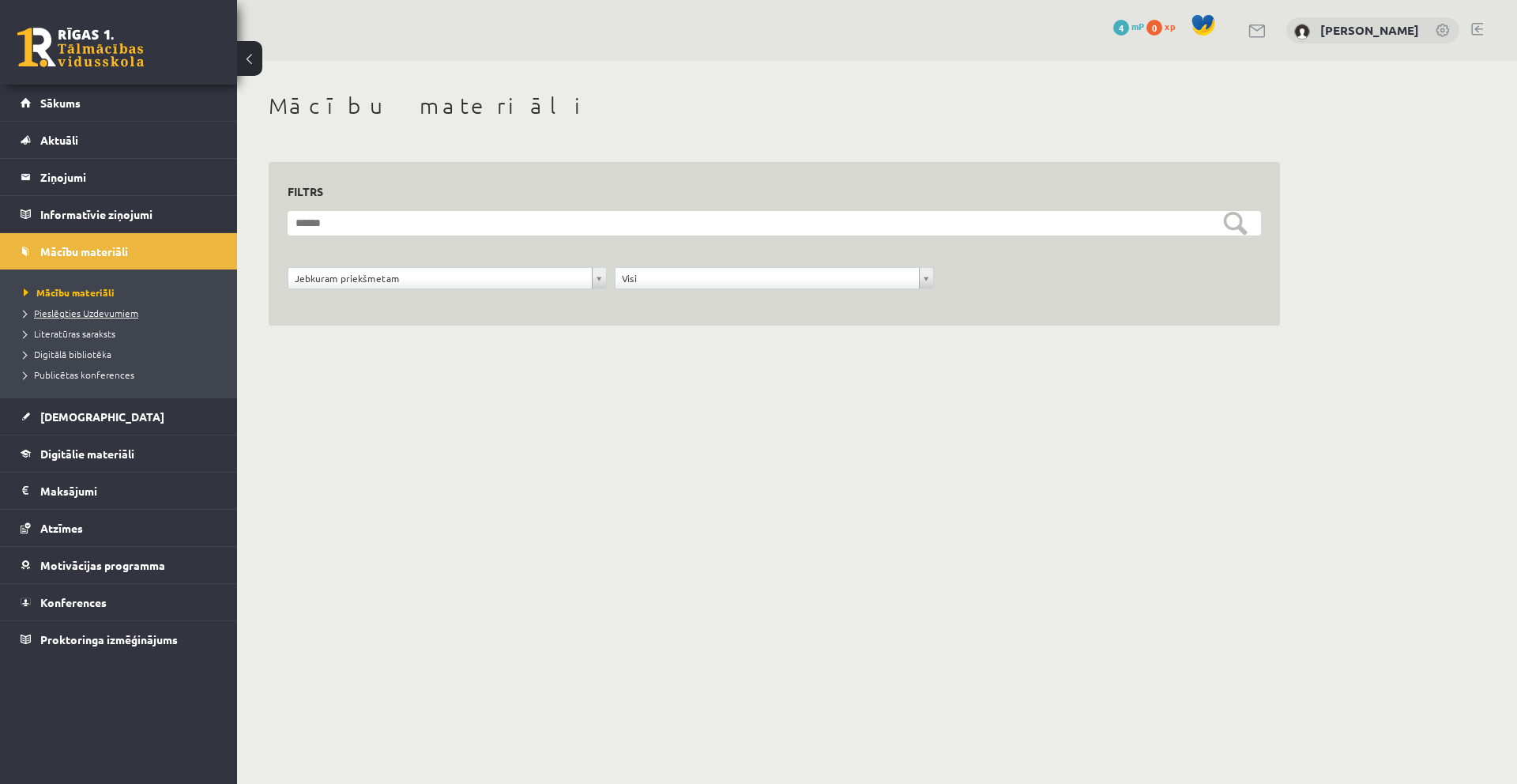
click at [109, 310] on span "Pieslēgties Uzdevumiem" at bounding box center [81, 313] width 114 height 12
